Goal: Task Accomplishment & Management: Use online tool/utility

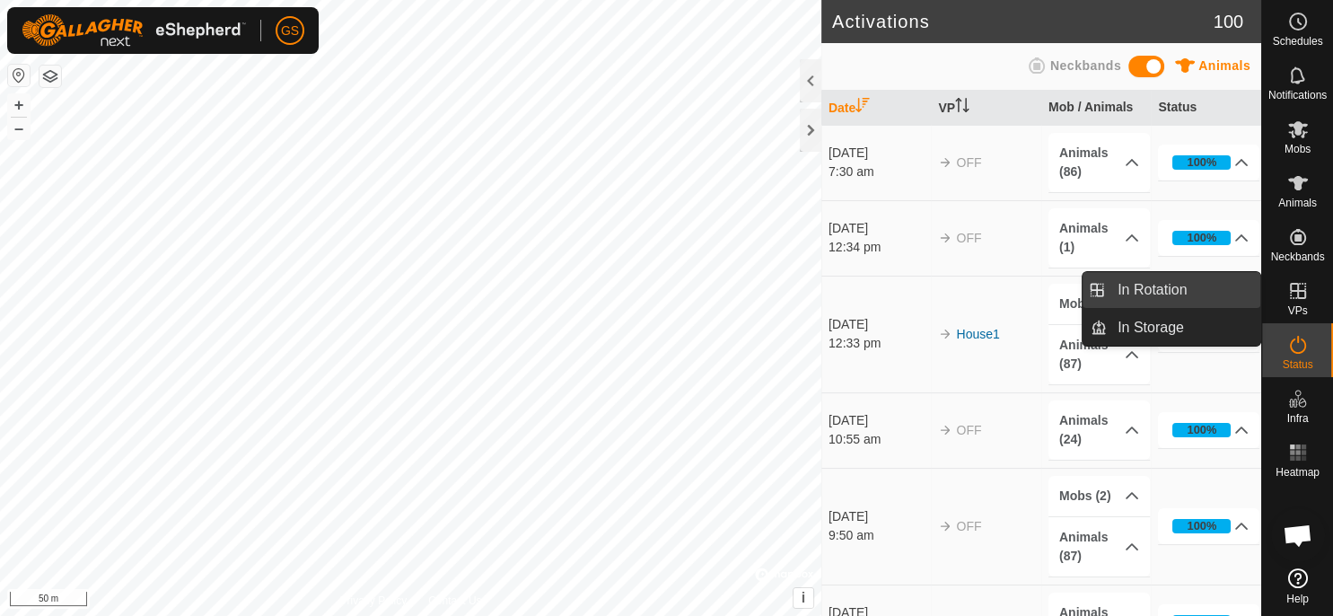
click at [1201, 285] on link "In Rotation" at bounding box center [1184, 290] width 154 height 36
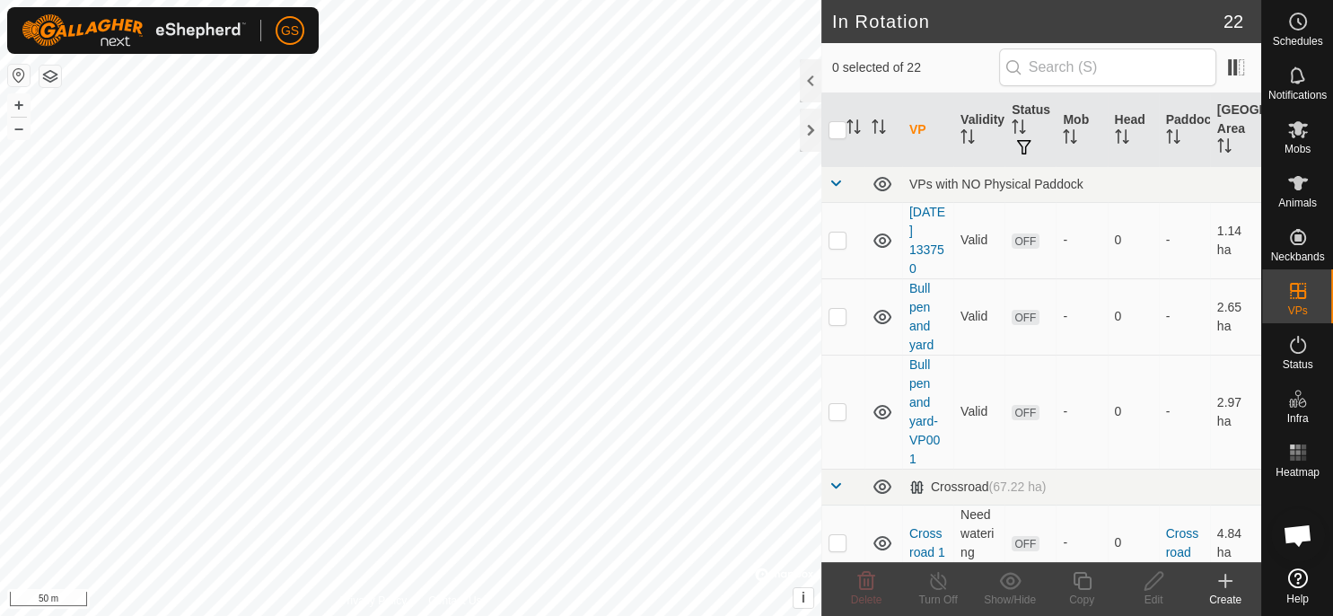
scroll to position [1327, 0]
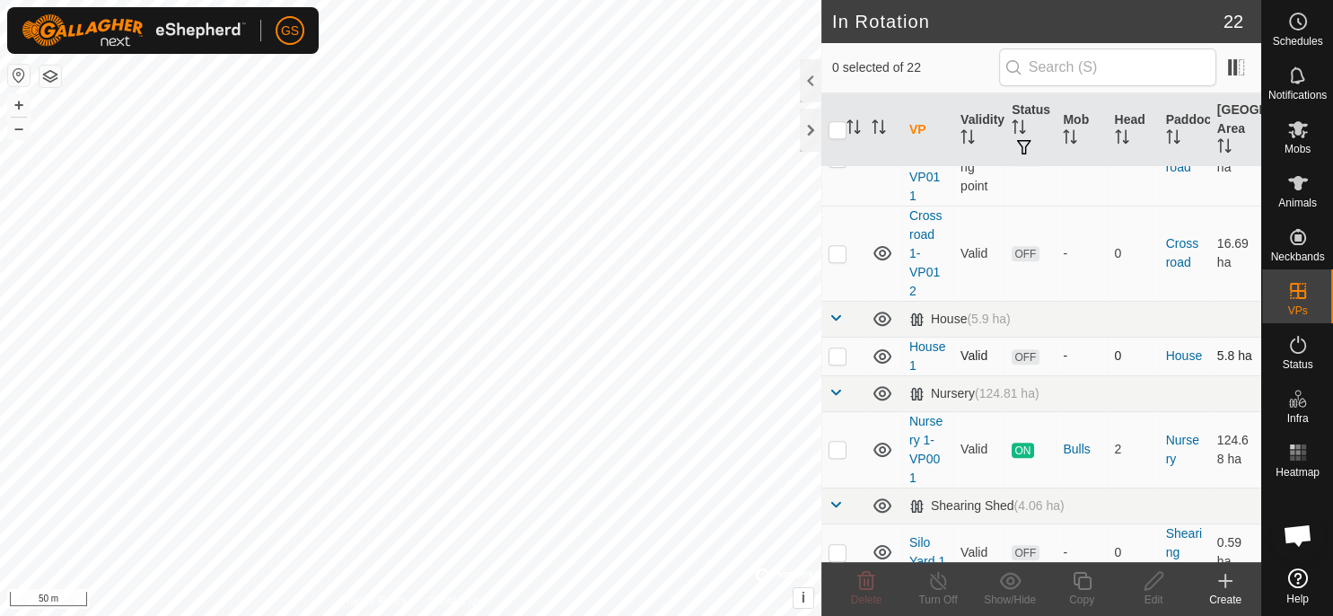
click at [837, 358] on p-checkbox at bounding box center [838, 355] width 18 height 14
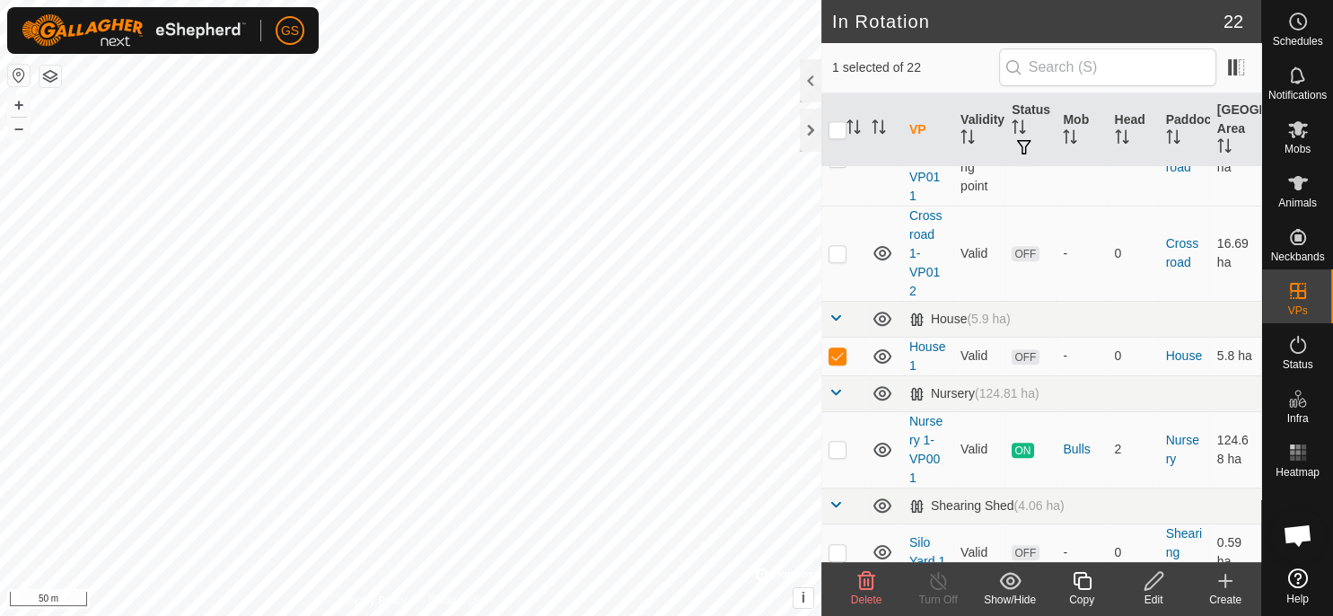
checkbox input "true"
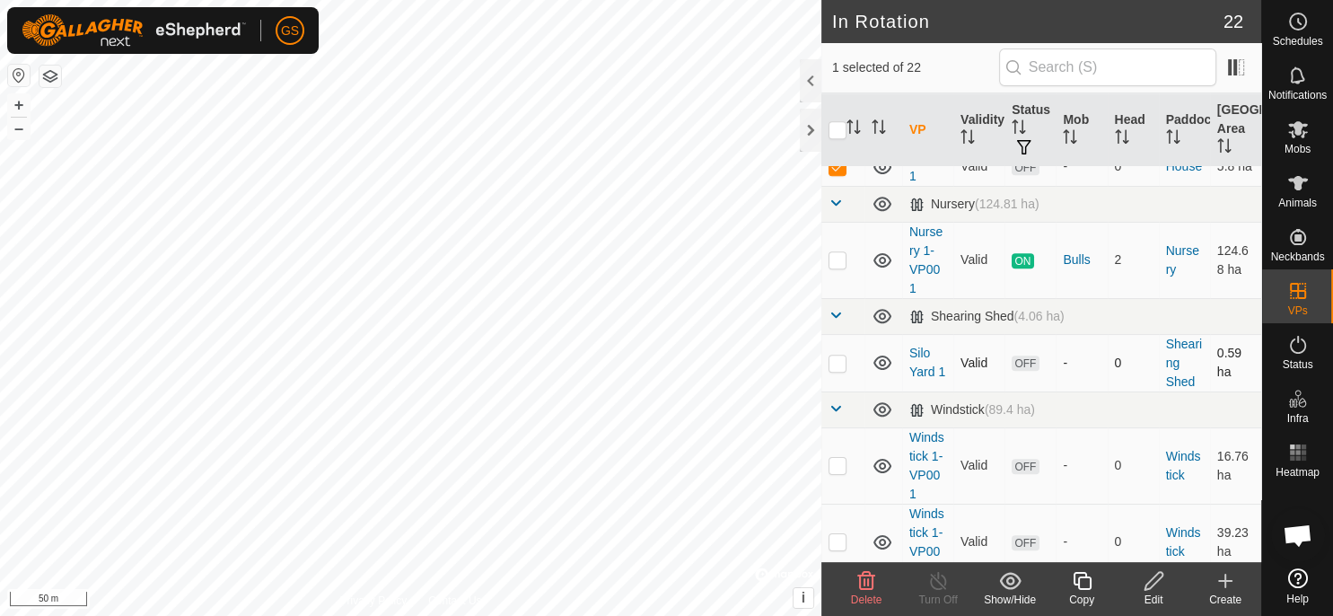
click at [835, 359] on p-checkbox at bounding box center [838, 363] width 18 height 14
checkbox input "true"
click at [839, 171] on td at bounding box center [842, 166] width 43 height 39
checkbox input "false"
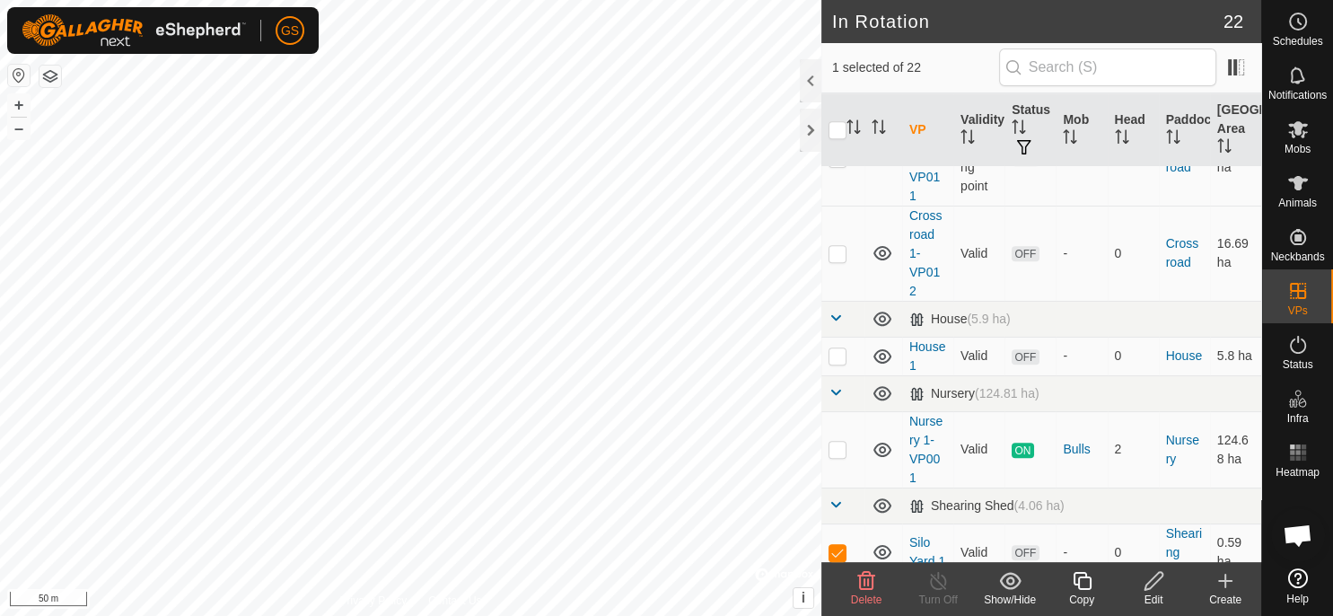
click at [1145, 587] on icon at bounding box center [1154, 581] width 18 height 18
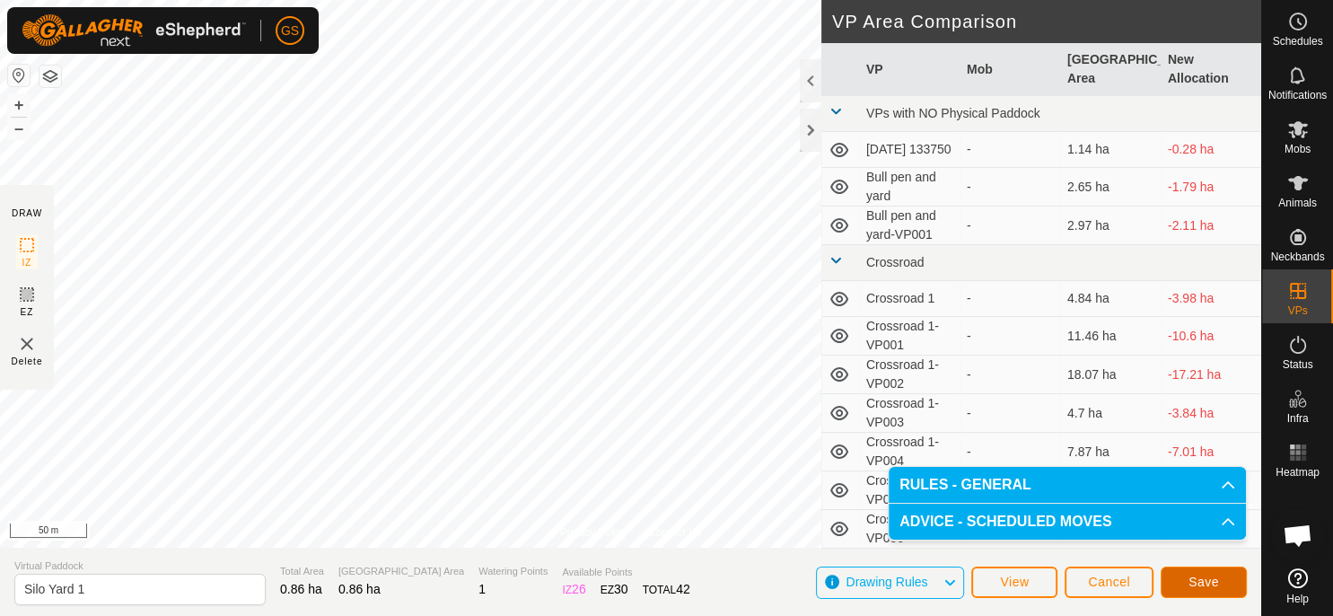
click at [1217, 583] on span "Save" at bounding box center [1204, 582] width 31 height 14
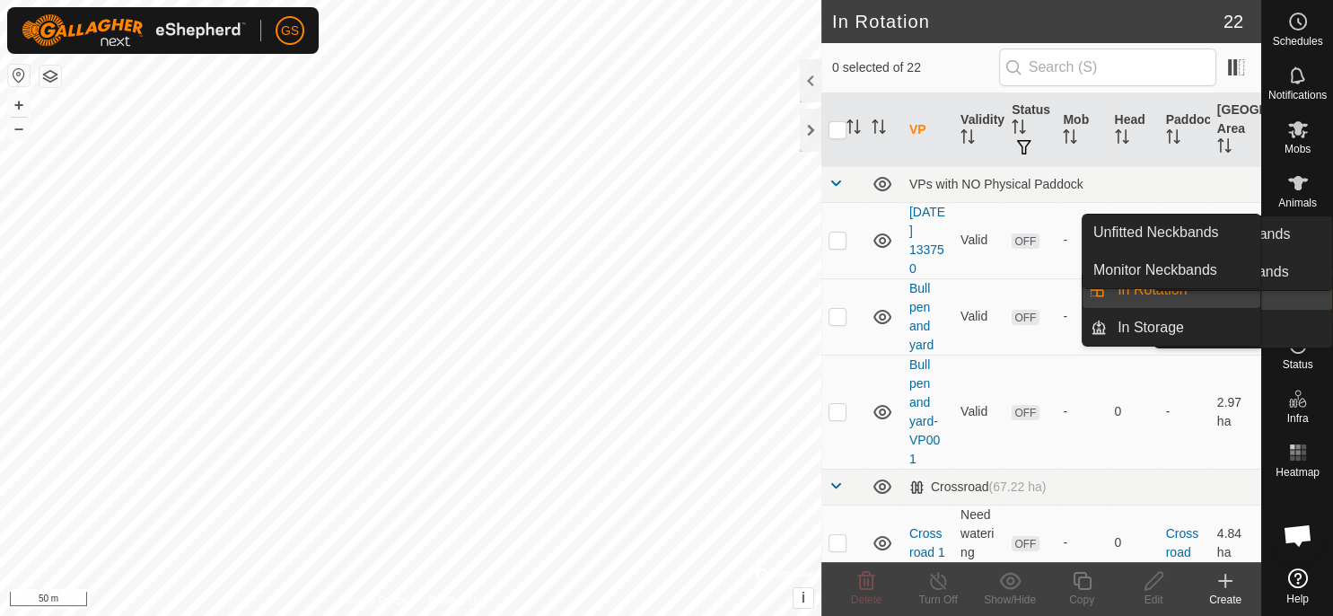
click at [1295, 134] on icon at bounding box center [1298, 129] width 20 height 17
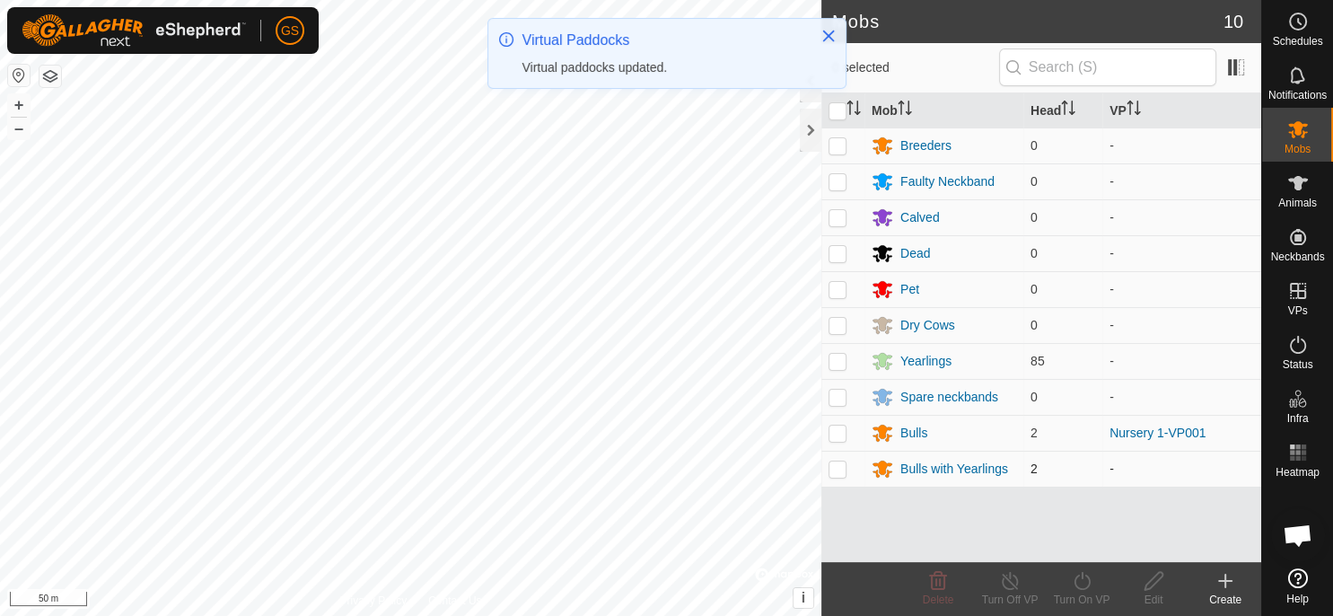
click at [838, 467] on p-checkbox at bounding box center [838, 468] width 18 height 14
checkbox input "true"
click at [834, 360] on p-checkbox at bounding box center [838, 361] width 18 height 14
checkbox input "true"
click at [1094, 590] on turn-on-svg-icon at bounding box center [1082, 581] width 72 height 22
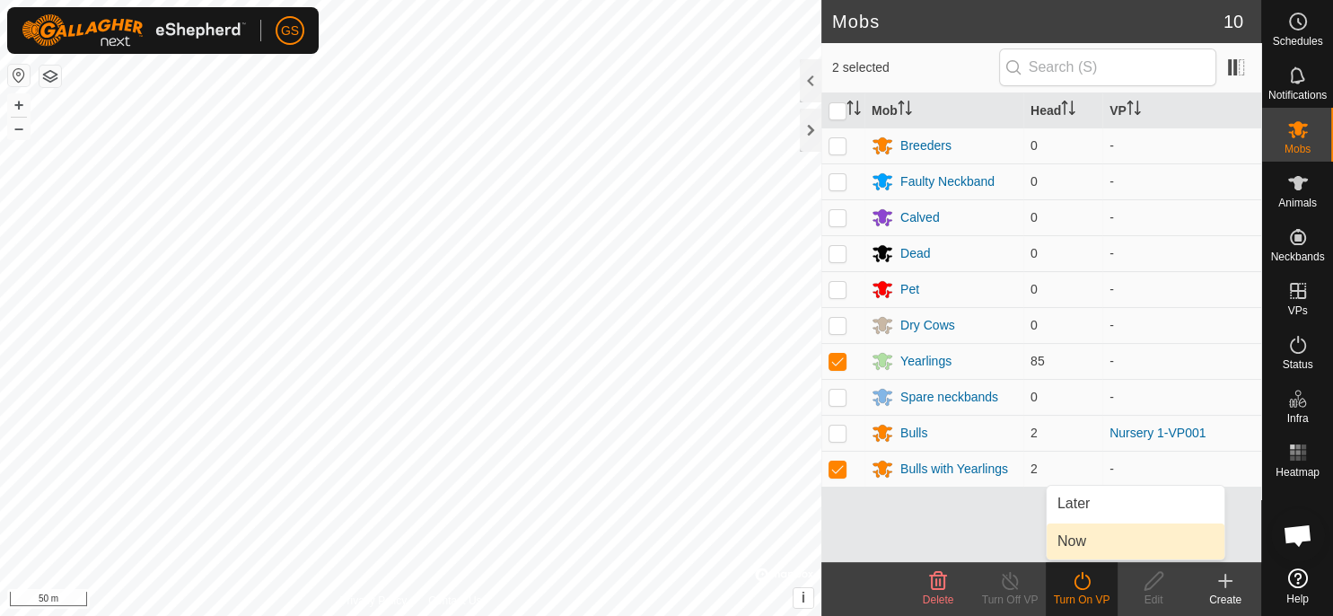
click at [1094, 549] on link "Now" at bounding box center [1136, 541] width 178 height 36
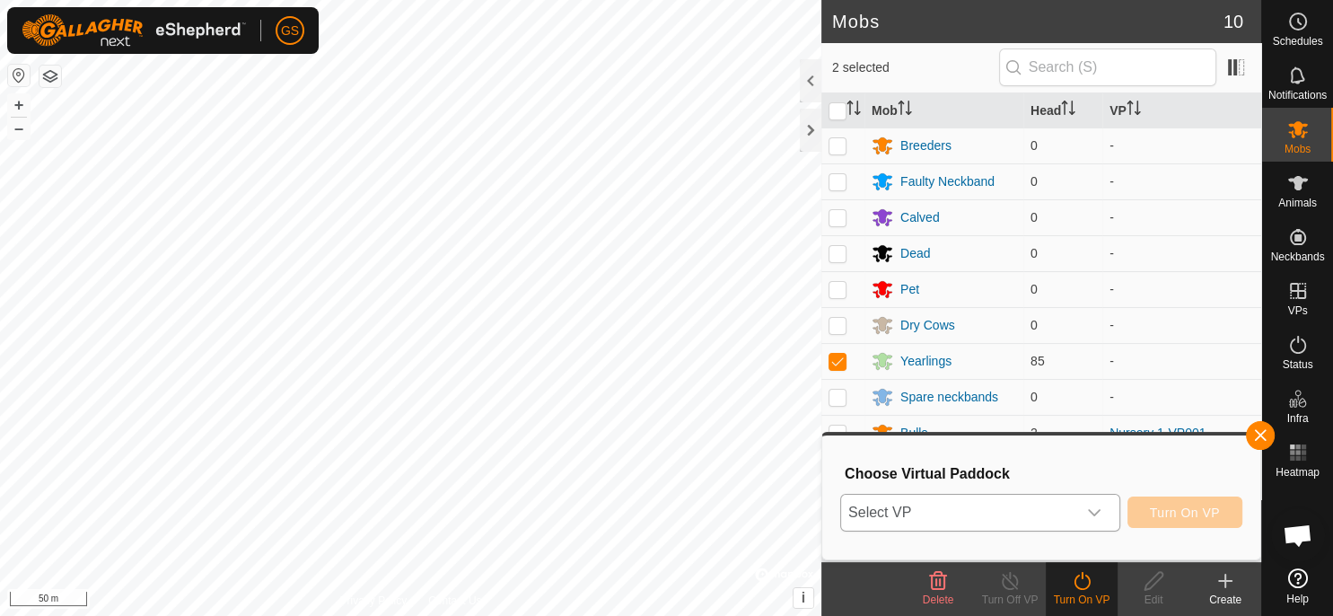
click at [1110, 515] on div "dropdown trigger" at bounding box center [1094, 513] width 36 height 36
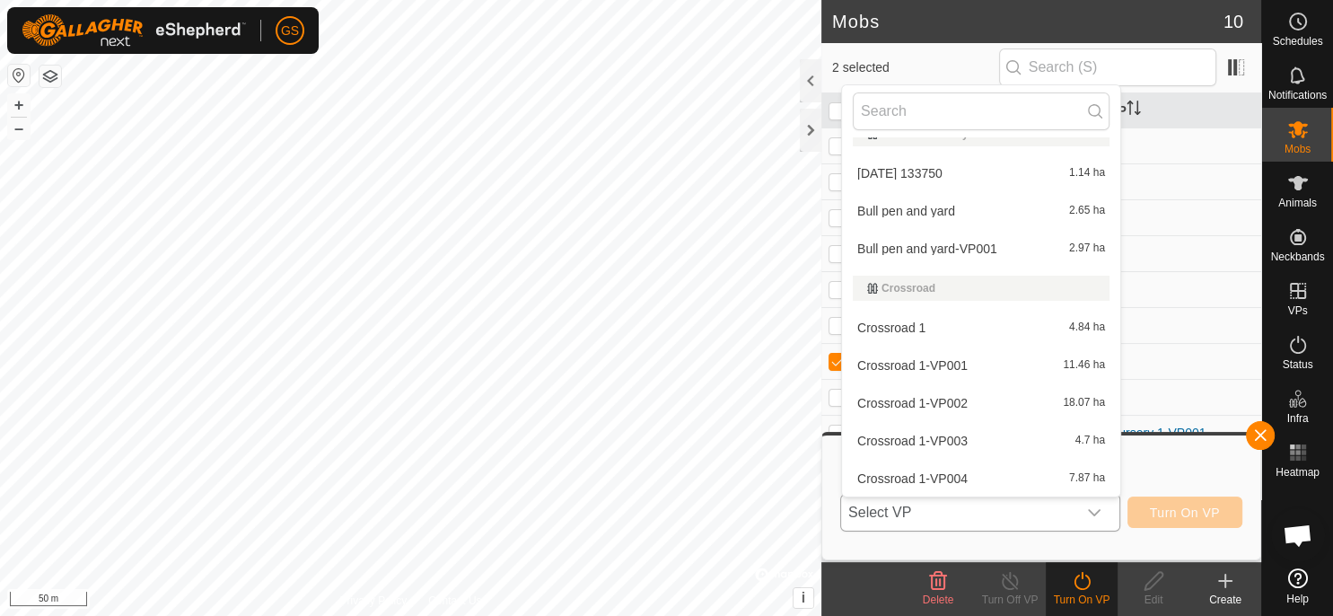
scroll to position [716, 0]
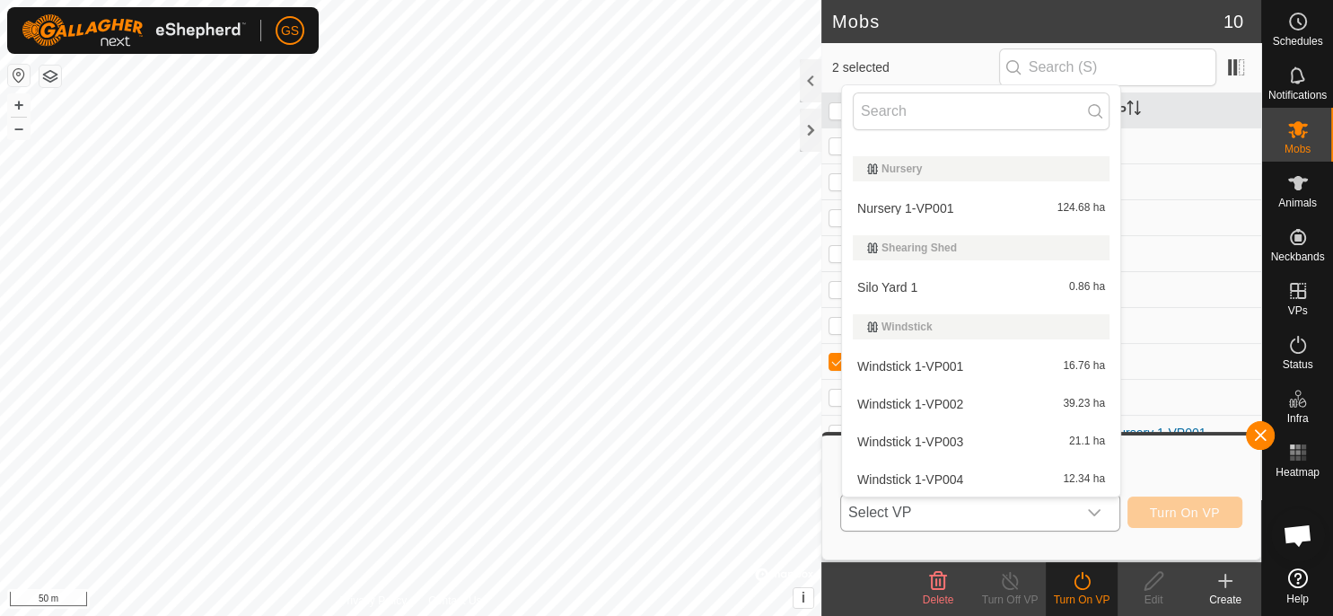
click at [910, 288] on li "Silo Yard 1 0.86 ha" at bounding box center [981, 287] width 278 height 36
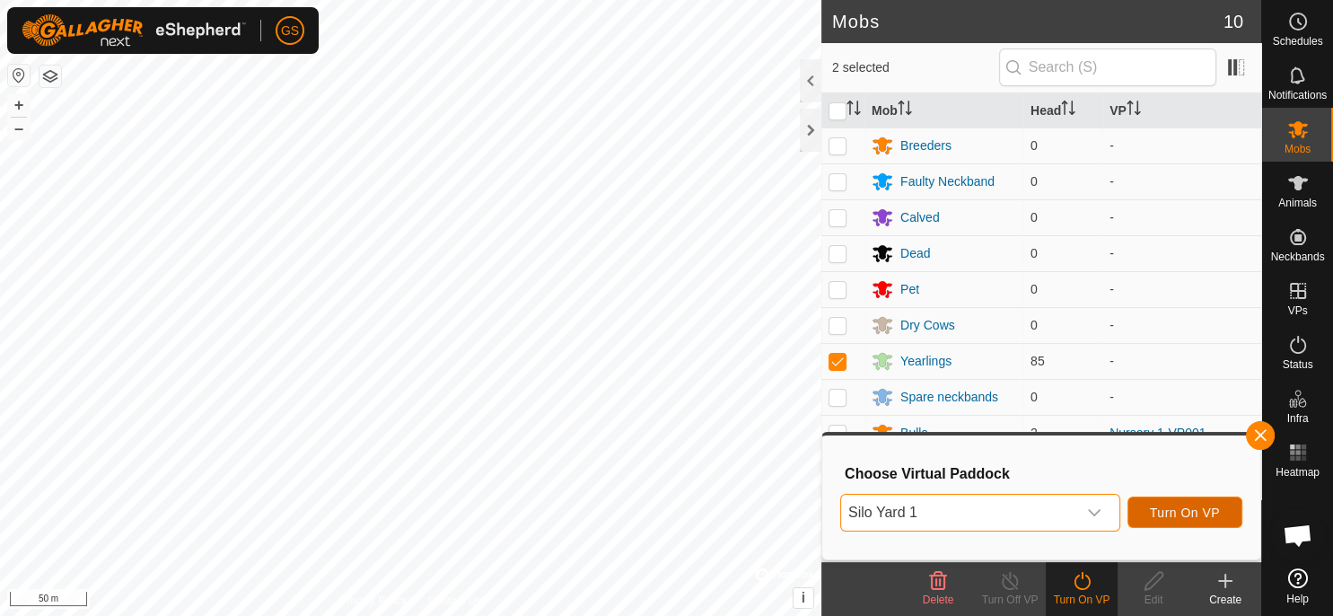
click at [1194, 517] on span "Turn On VP" at bounding box center [1185, 512] width 70 height 14
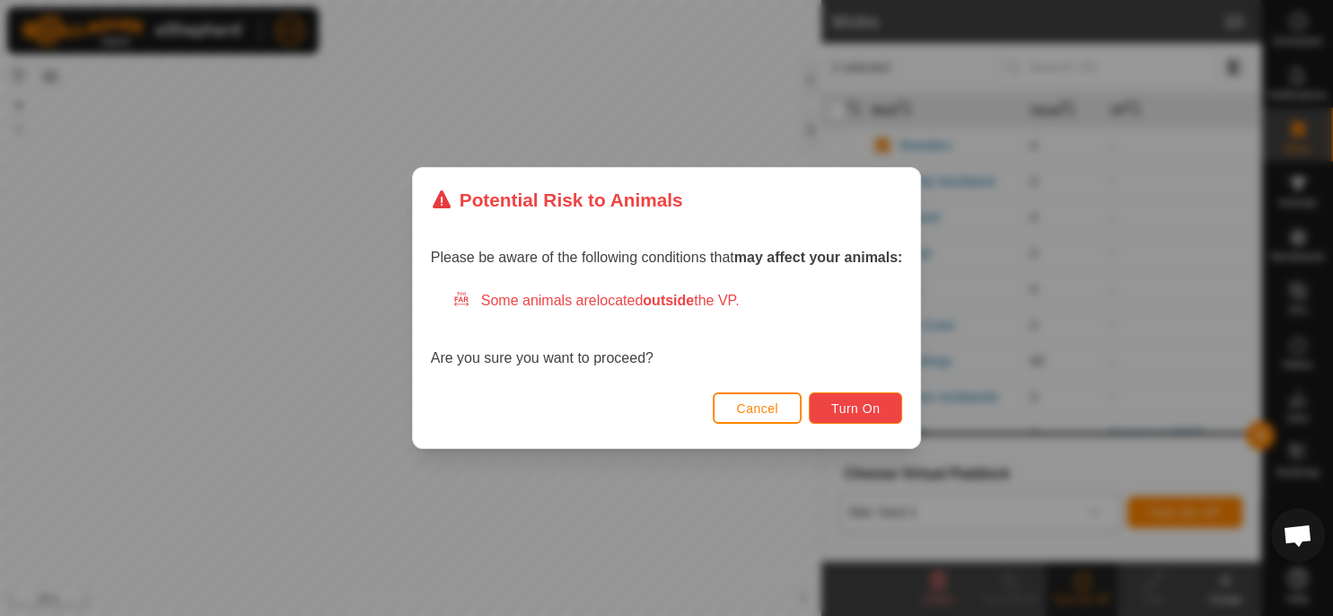
click at [849, 406] on span "Turn On" at bounding box center [855, 408] width 48 height 14
